Goal: Transaction & Acquisition: Purchase product/service

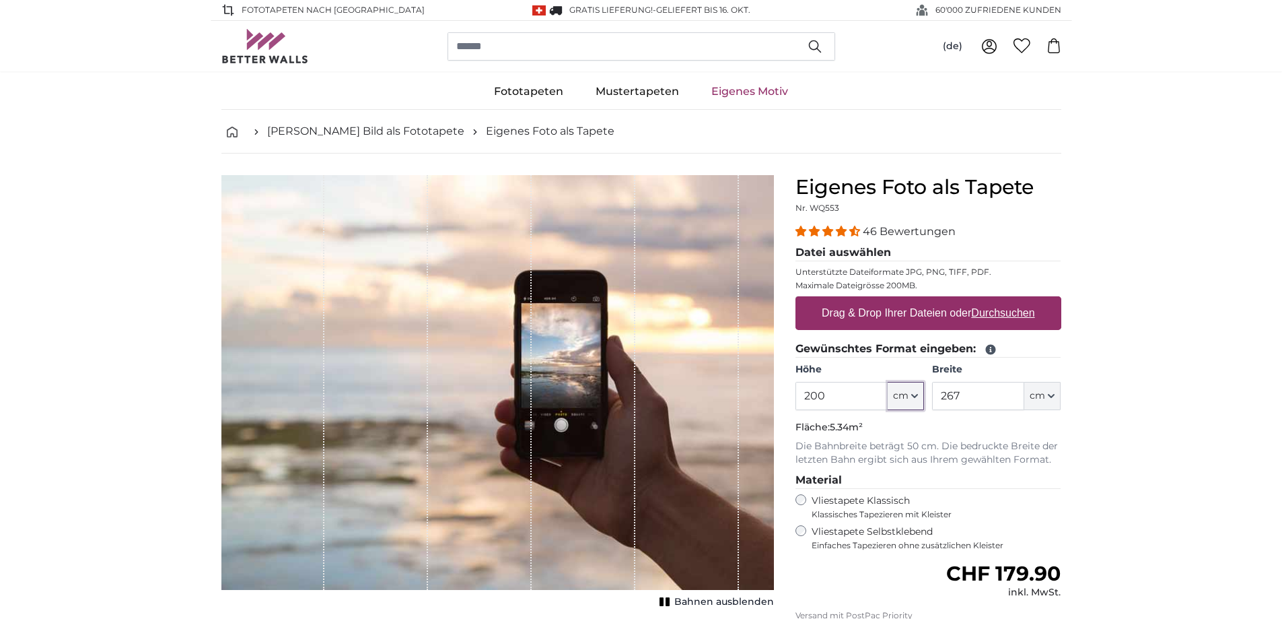
click at [915, 394] on icon "button" at bounding box center [915, 395] width 7 height 7
click at [912, 426] on link "Centimeter (cm)" at bounding box center [906, 432] width 118 height 24
click at [848, 395] on input "200" at bounding box center [842, 396] width 92 height 28
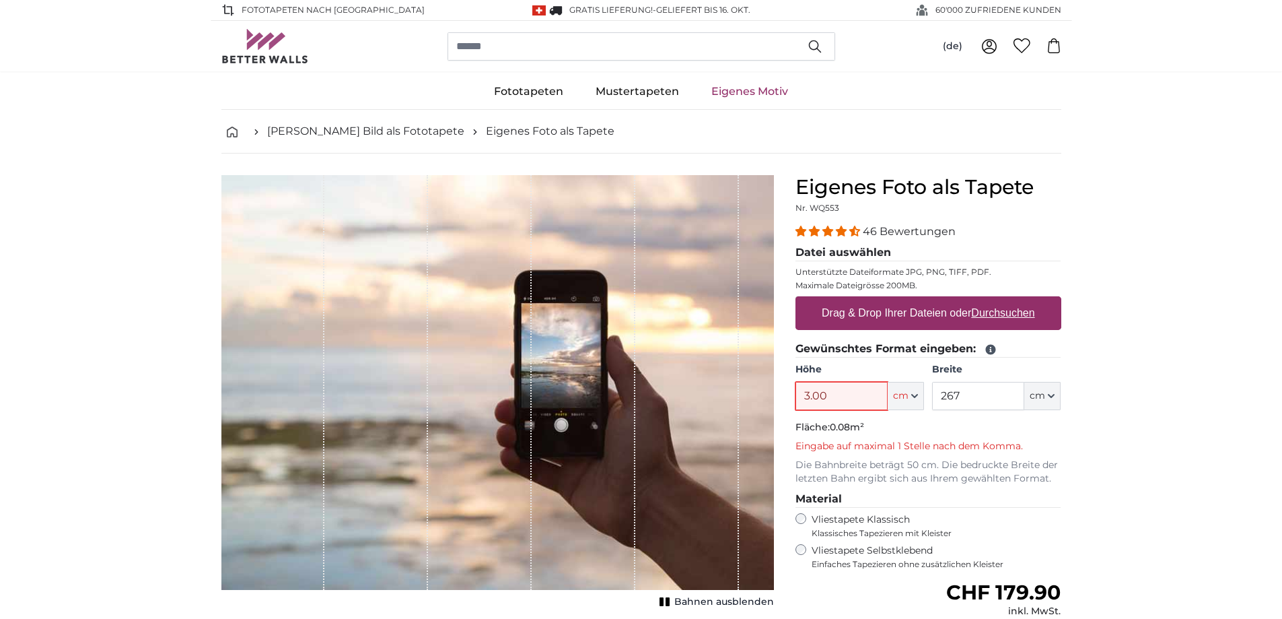
drag, startPoint x: 848, startPoint y: 395, endPoint x: 769, endPoint y: 393, distance: 79.5
click at [769, 393] on product-detail "Abbrechen Bild zuschneiden Bahnen ausblenden Eigenes Foto als Tapete Nr. WQ553 …" at bounding box center [642, 476] width 862 height 647
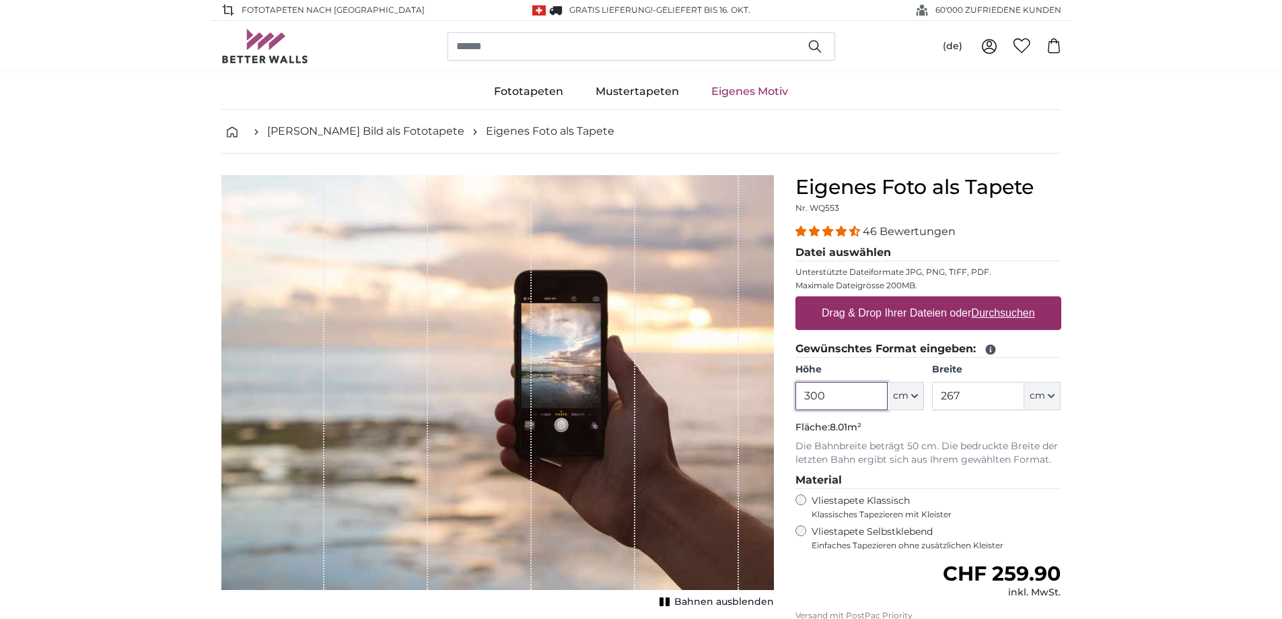
type input "300"
click at [972, 396] on input "267" at bounding box center [978, 396] width 92 height 28
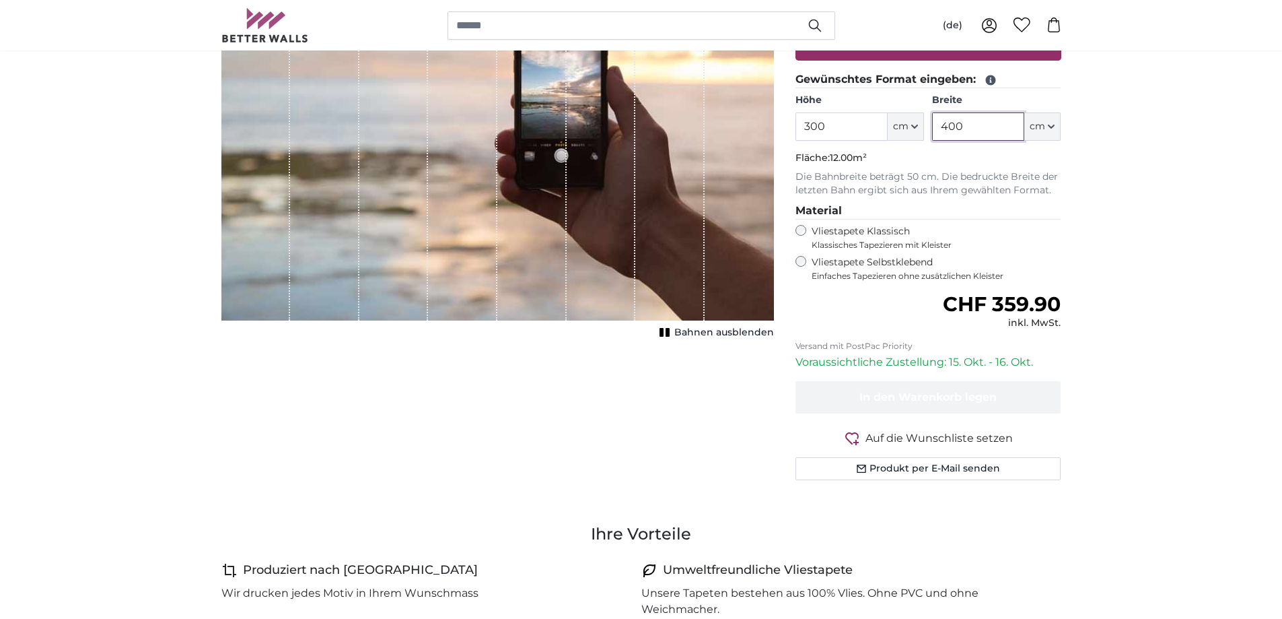
scroll to position [180, 0]
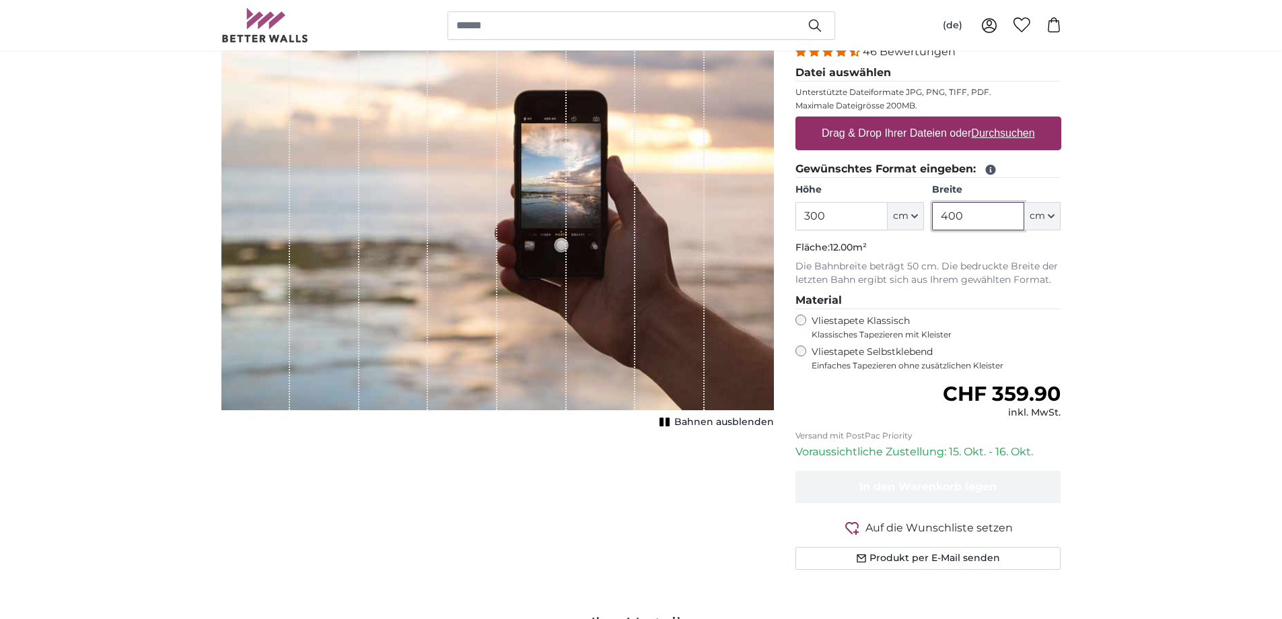
type input "400"
click at [944, 129] on label "Drag & Drop Ihrer Dateien oder Durchsuchen" at bounding box center [929, 133] width 224 height 27
click at [944, 121] on input "Drag & Drop Ihrer Dateien oder Durchsuchen" at bounding box center [929, 118] width 266 height 4
type input "**********"
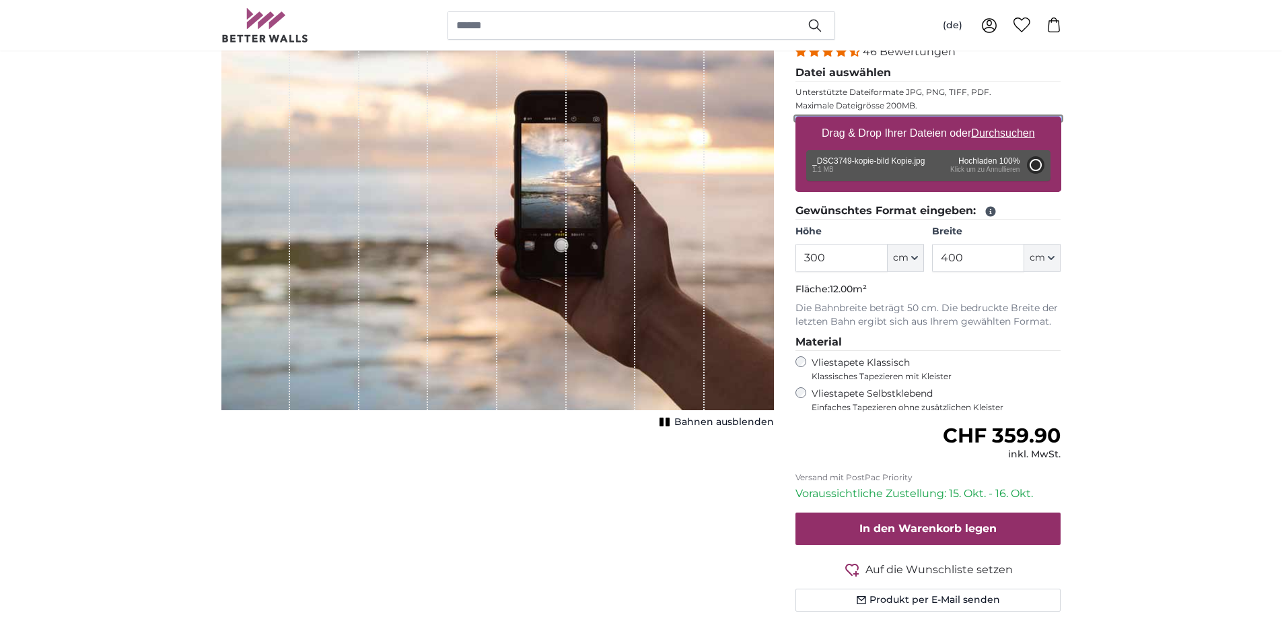
type input "118"
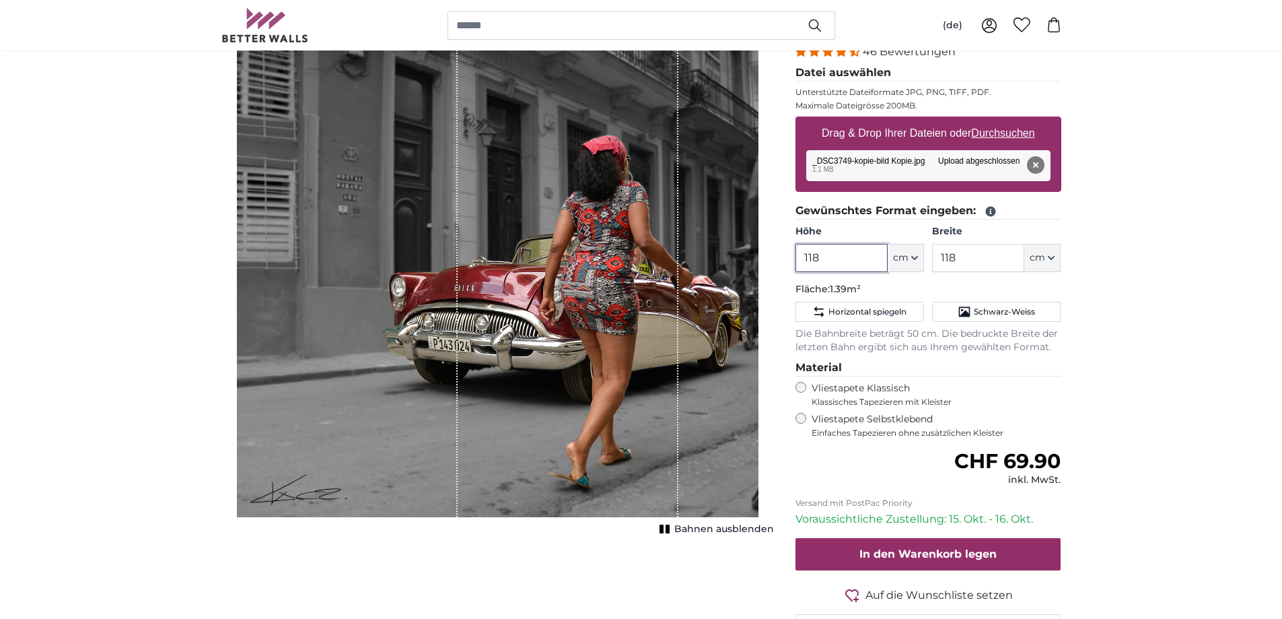
click at [845, 254] on input "118" at bounding box center [842, 258] width 92 height 28
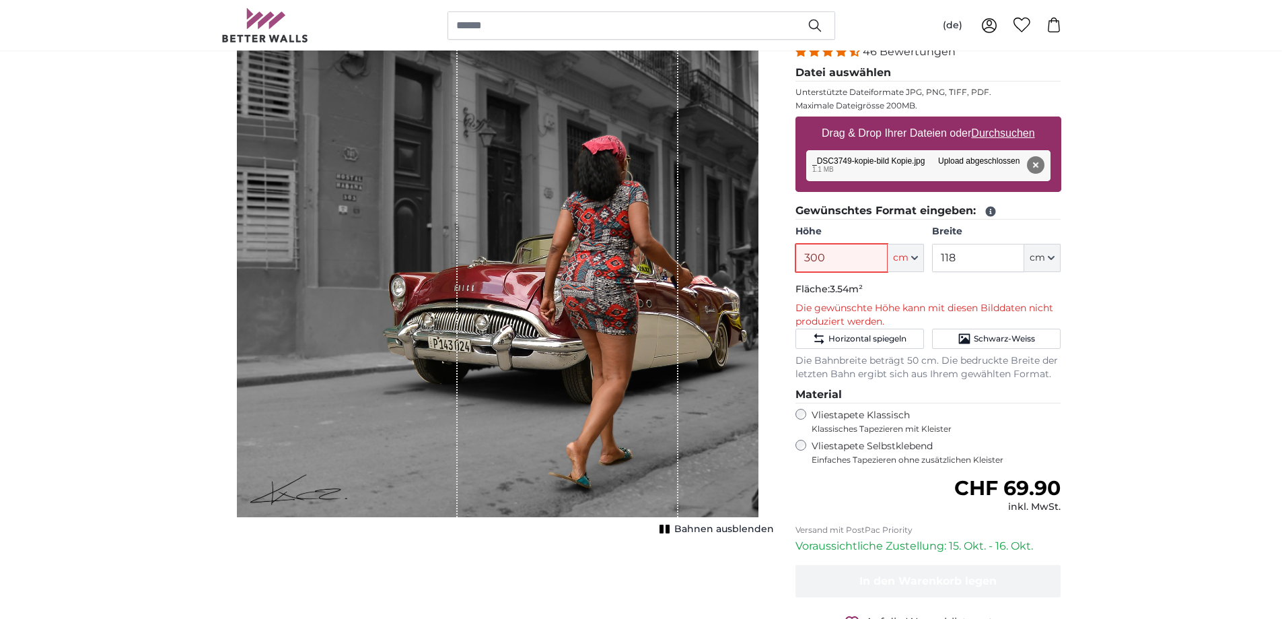
type input "300"
click at [991, 256] on input "118" at bounding box center [978, 258] width 92 height 28
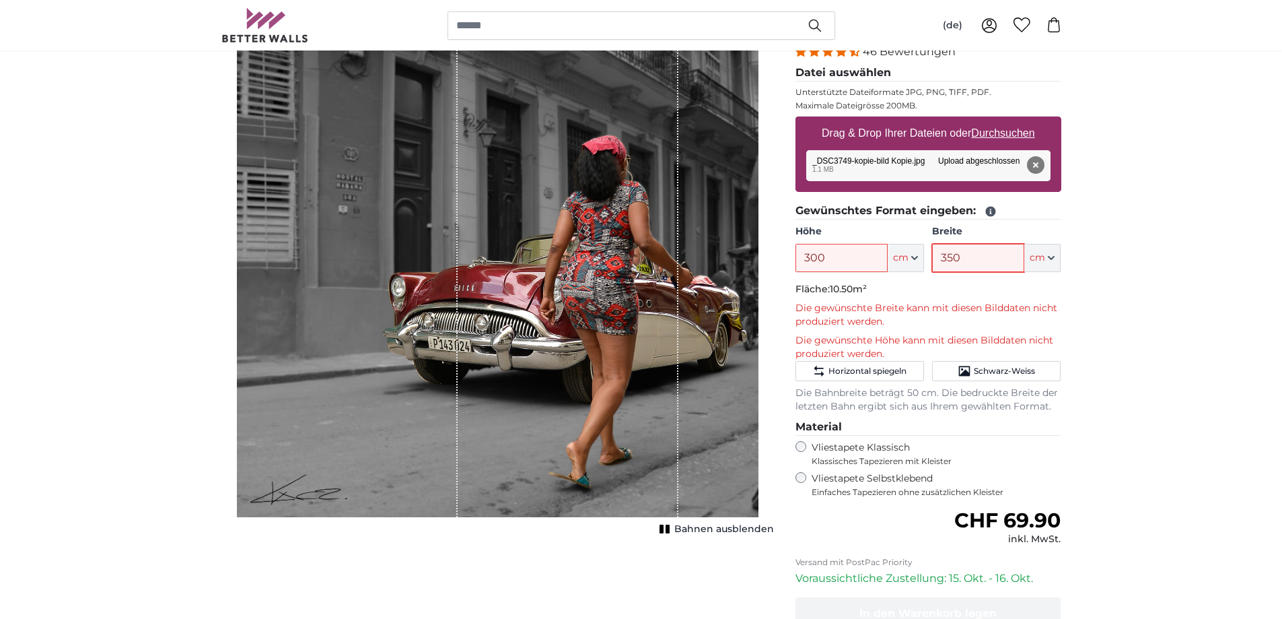
type input "350"
drag, startPoint x: 866, startPoint y: 261, endPoint x: 755, endPoint y: 252, distance: 110.8
click at [755, 252] on product-detail "Abbrechen Bild zuschneiden Bahnen ausblenden Eigenes Foto als Tapete Nr. WQ553 …" at bounding box center [642, 351] width 862 height 755
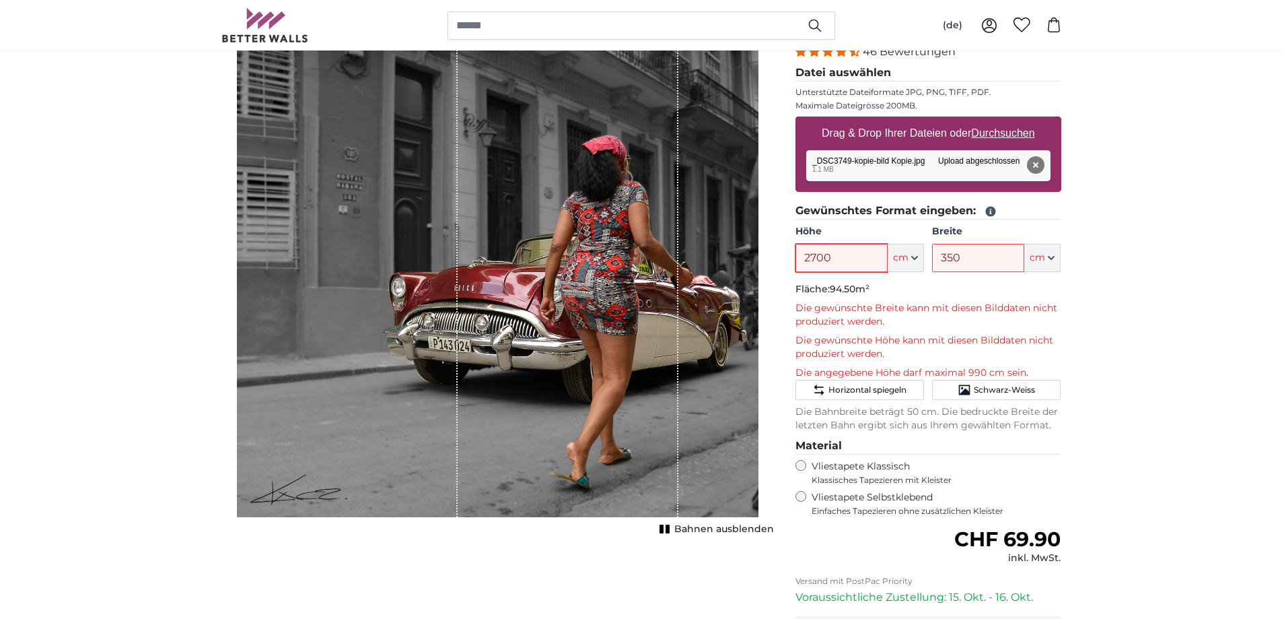
click at [864, 253] on input "2700" at bounding box center [842, 258] width 92 height 28
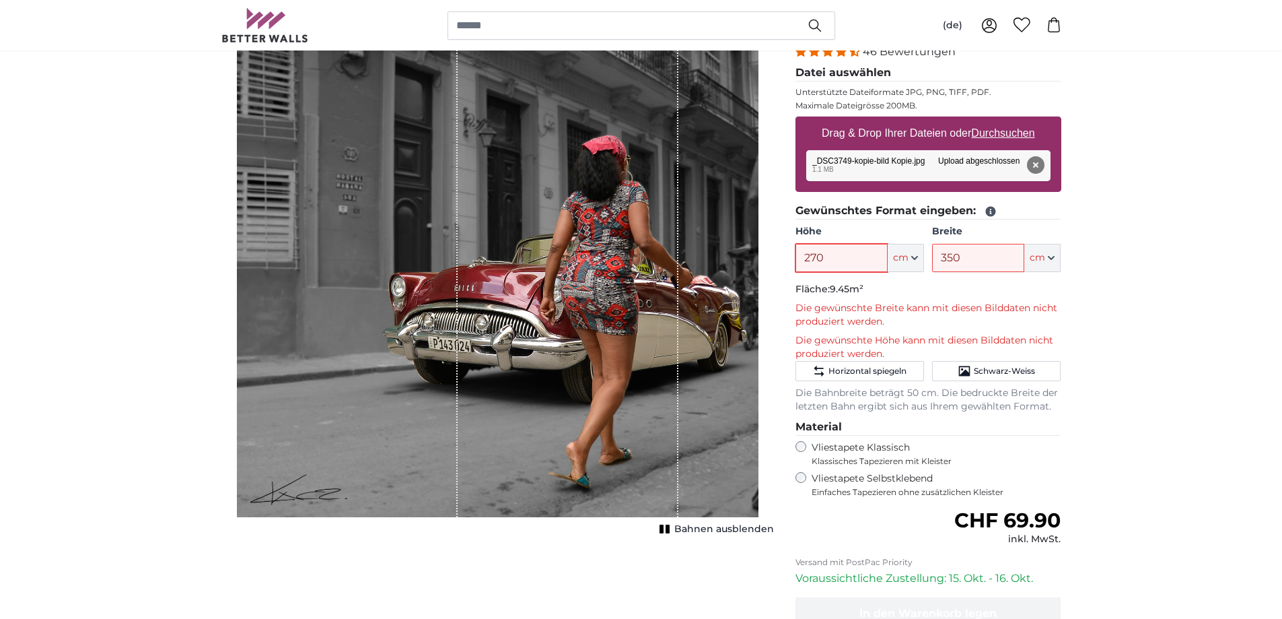
type input "270"
click at [997, 330] on div "Die gewünschte Breite kann mit diesen Bilddaten nicht produziert werden. Die ge…" at bounding box center [929, 331] width 266 height 59
click at [997, 369] on span "Schwarz-Weiss" at bounding box center [1004, 371] width 61 height 11
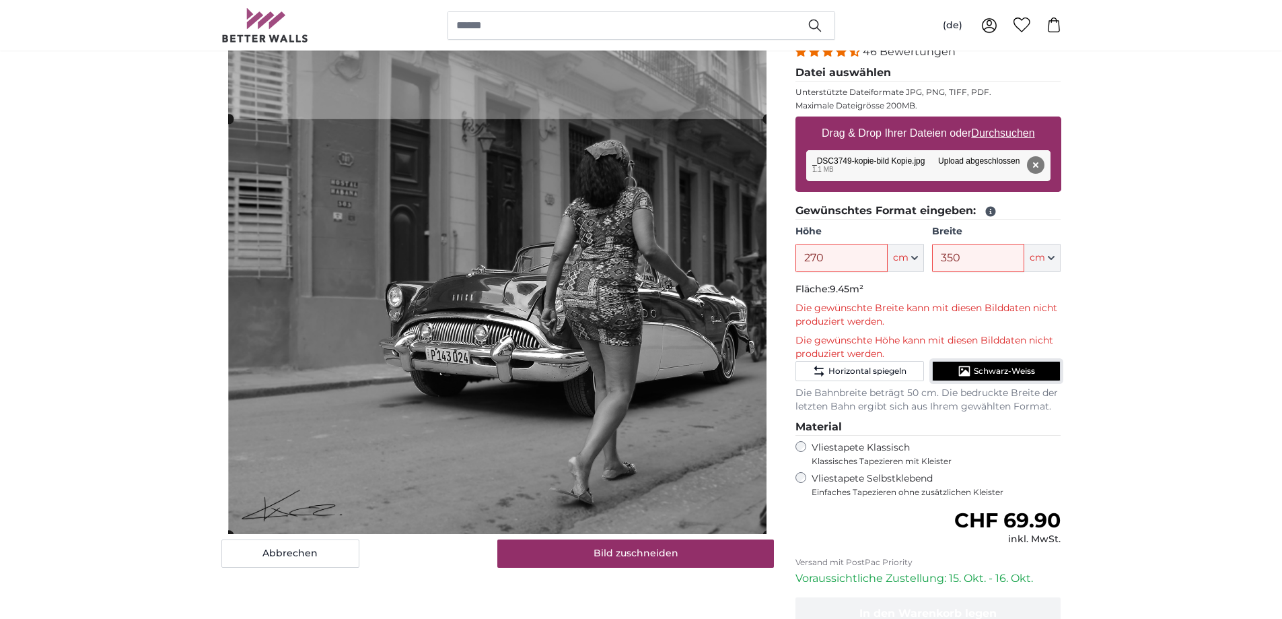
click at [685, 390] on cropper-handle at bounding box center [498, 326] width 539 height 415
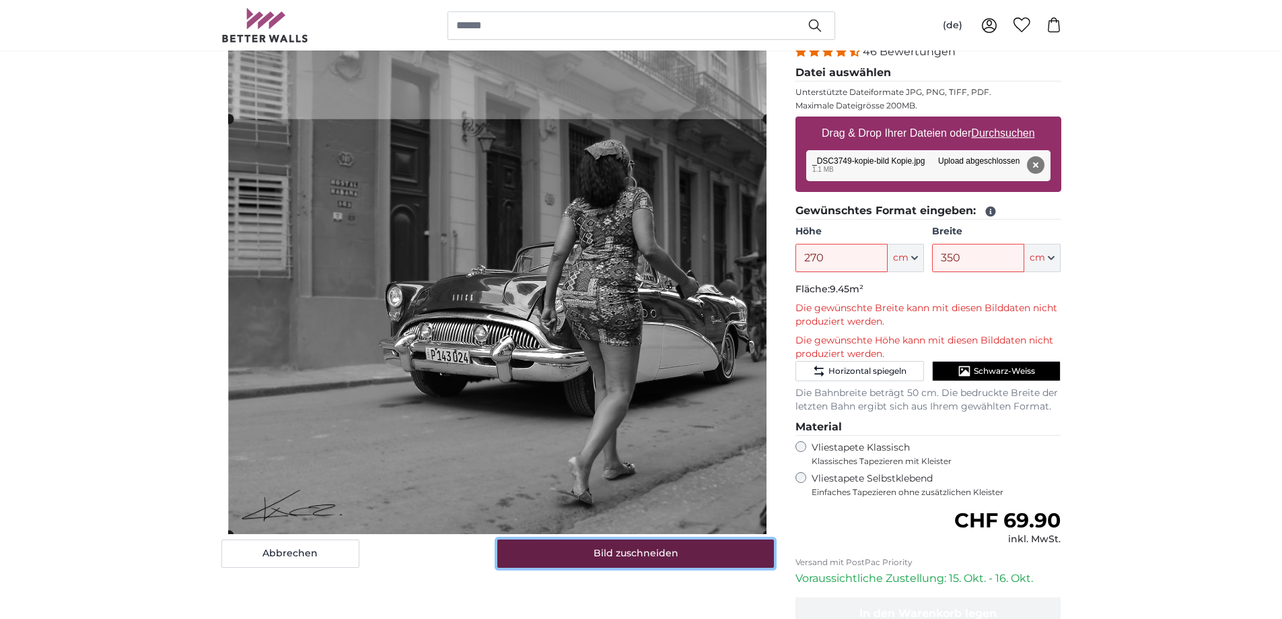
click at [654, 552] on button "Bild zuschneiden" at bounding box center [635, 553] width 277 height 28
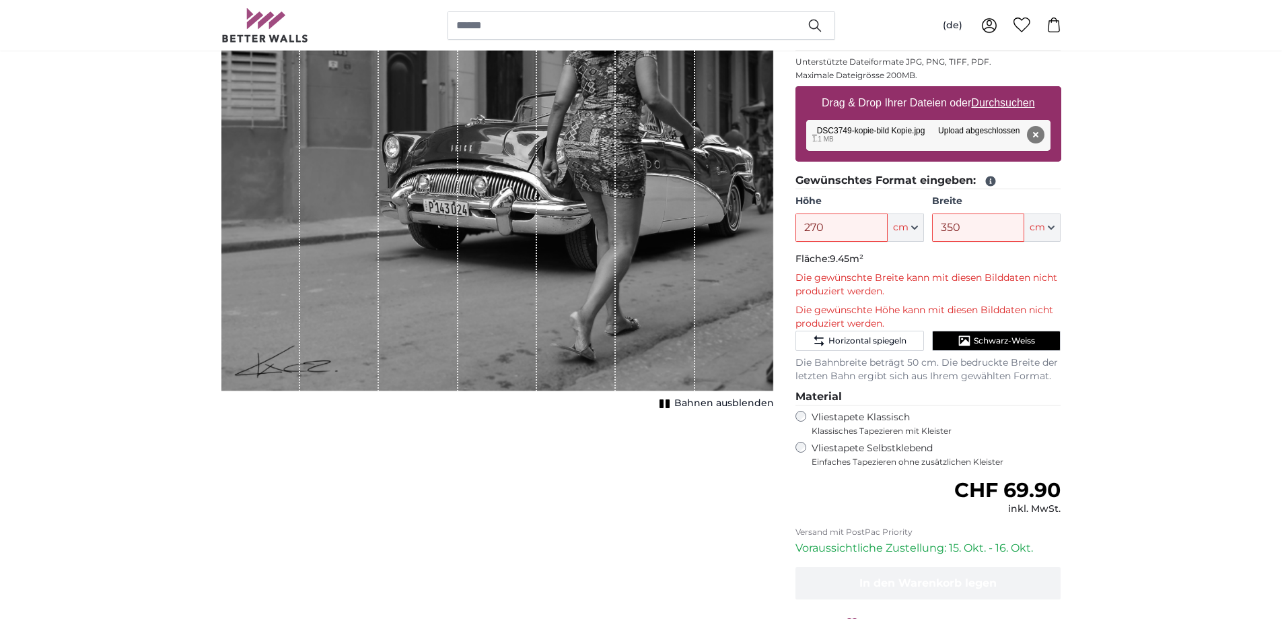
scroll to position [180, 0]
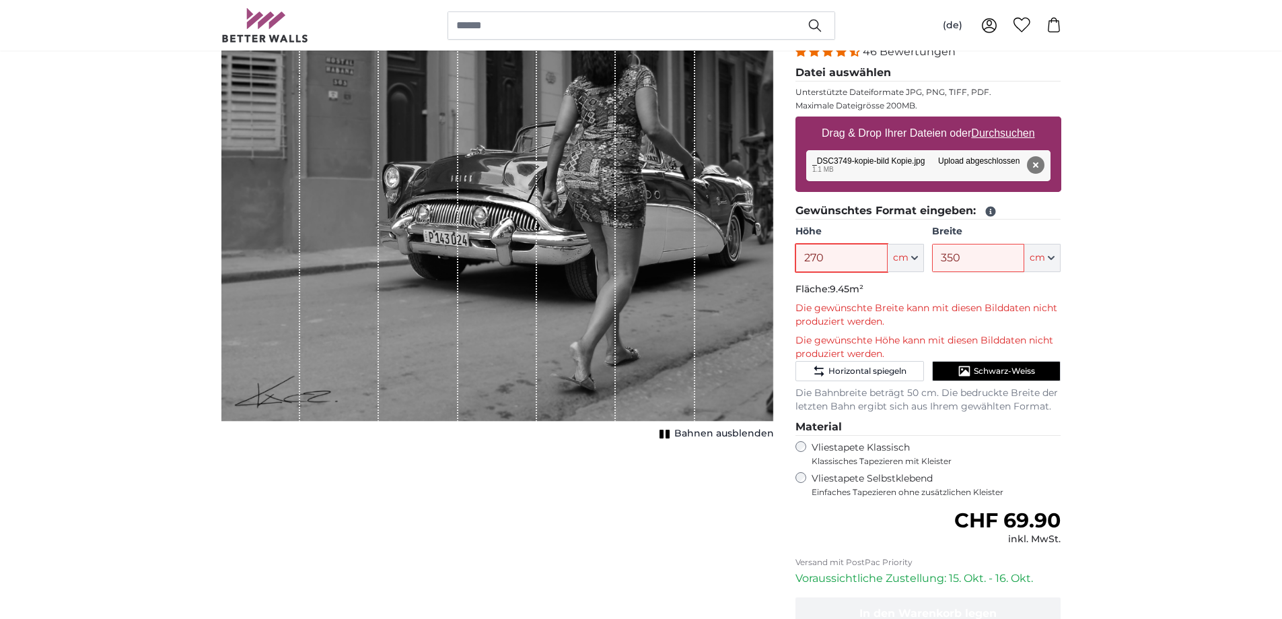
click at [852, 255] on input "270" at bounding box center [842, 258] width 92 height 28
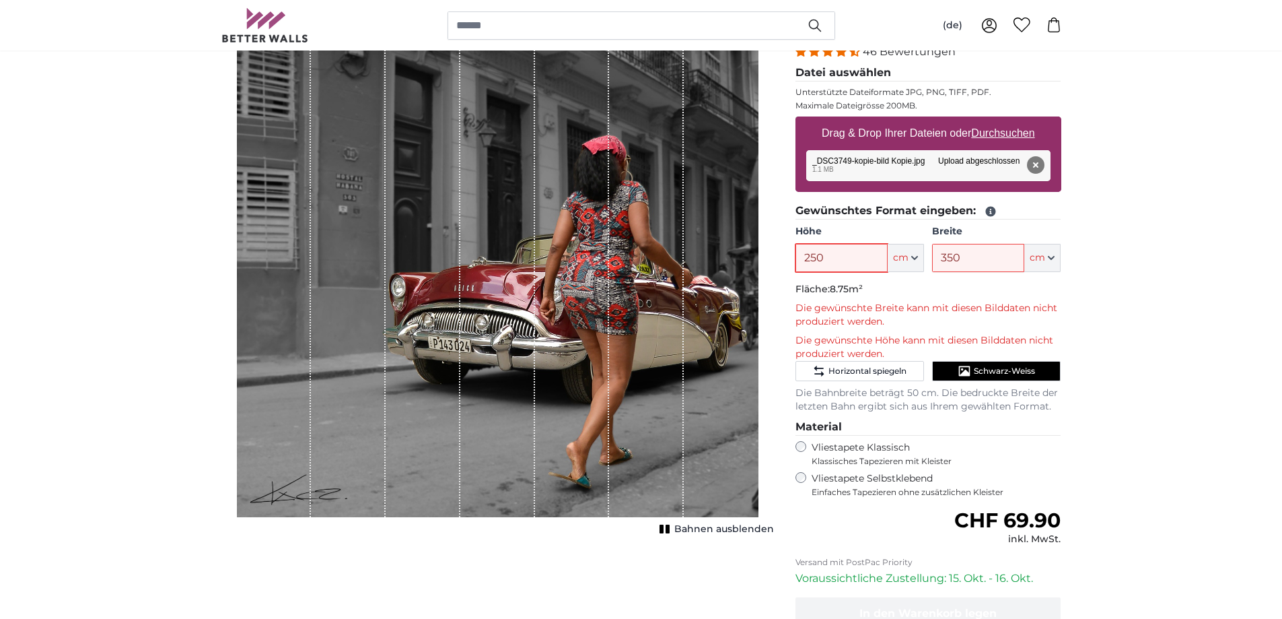
type input "250"
click at [979, 337] on p "Die gewünschte Höhe kann mit diesen Bilddaten nicht produziert werden." at bounding box center [929, 347] width 266 height 27
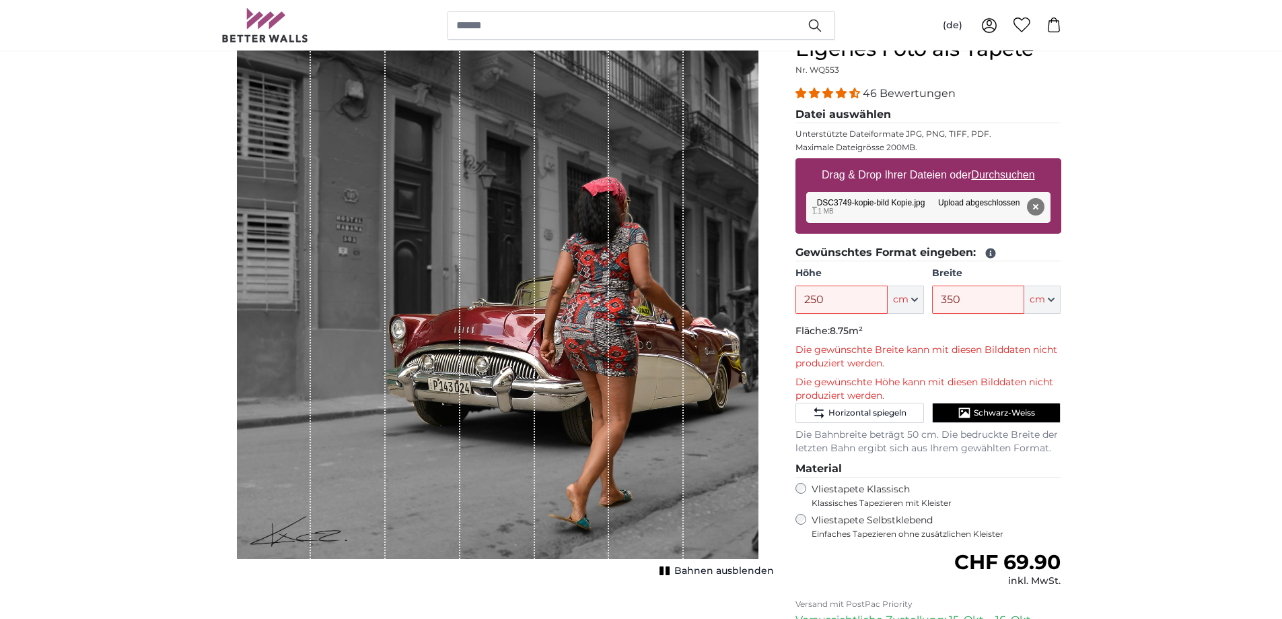
scroll to position [0, 0]
